Goal: Task Accomplishment & Management: Use online tool/utility

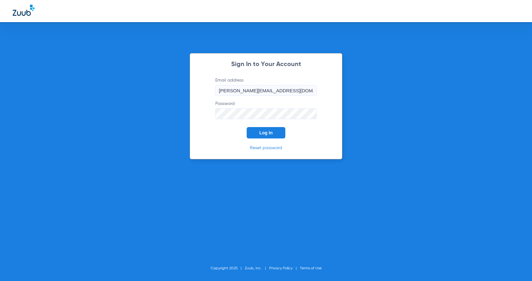
click at [267, 133] on span "Log In" at bounding box center [265, 132] width 13 height 5
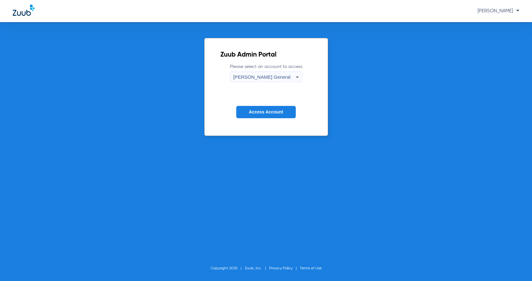
click at [276, 113] on span "Access Account" at bounding box center [266, 112] width 34 height 5
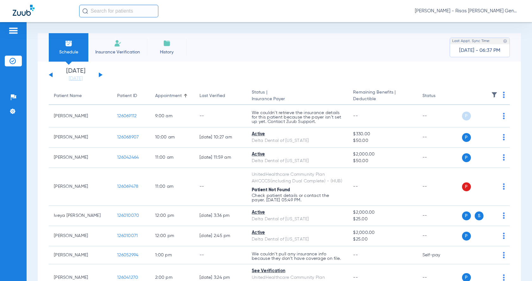
click at [100, 75] on button at bounding box center [101, 74] width 4 height 5
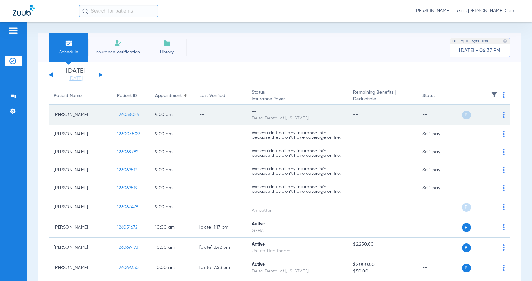
click at [138, 117] on span "126038084" at bounding box center [128, 115] width 22 height 4
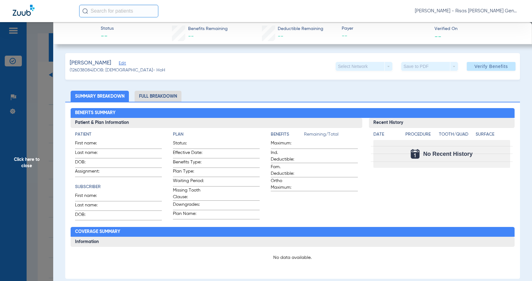
click at [164, 98] on li "Full Breakdown" at bounding box center [158, 96] width 47 height 11
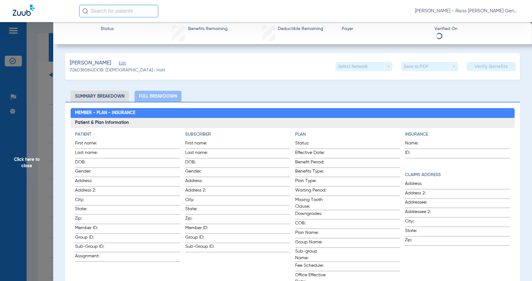
click at [45, 90] on span "Click here to close" at bounding box center [26, 162] width 53 height 281
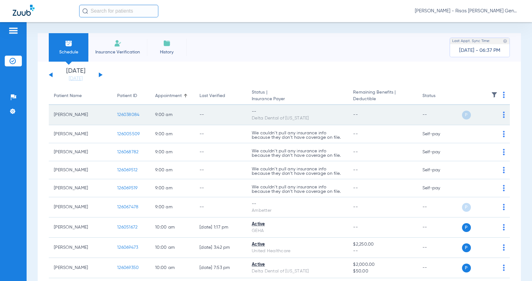
drag, startPoint x: 497, startPoint y: 111, endPoint x: 500, endPoint y: 114, distance: 4.5
click at [498, 113] on div "P S" at bounding box center [482, 115] width 45 height 9
click at [500, 114] on td "P S" at bounding box center [485, 115] width 50 height 20
click at [495, 116] on div "P S" at bounding box center [482, 115] width 45 height 9
click at [503, 115] on img at bounding box center [504, 115] width 2 height 6
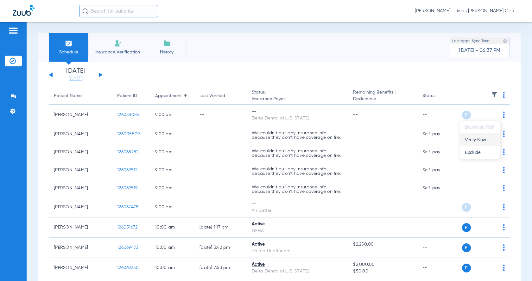
click at [477, 142] on span "Verify Now" at bounding box center [480, 140] width 30 height 4
